Goal: Task Accomplishment & Management: Manage account settings

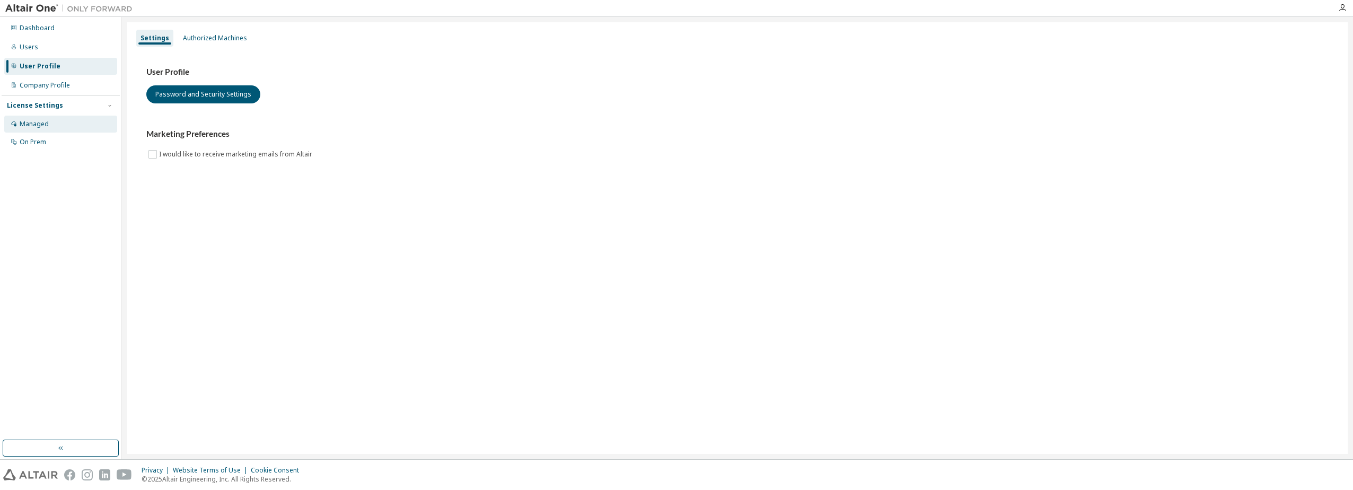
click at [40, 121] on div "Managed" at bounding box center [34, 124] width 29 height 8
